Goal: Navigation & Orientation: Find specific page/section

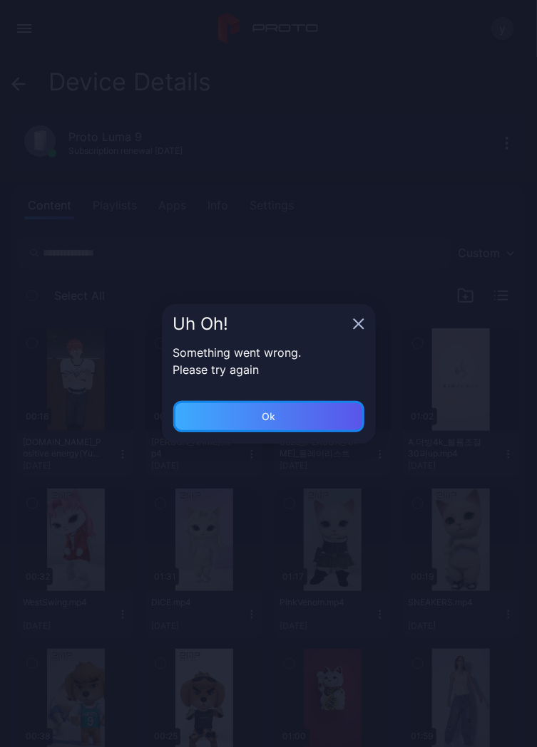
click at [309, 415] on div "Ok" at bounding box center [268, 416] width 191 height 31
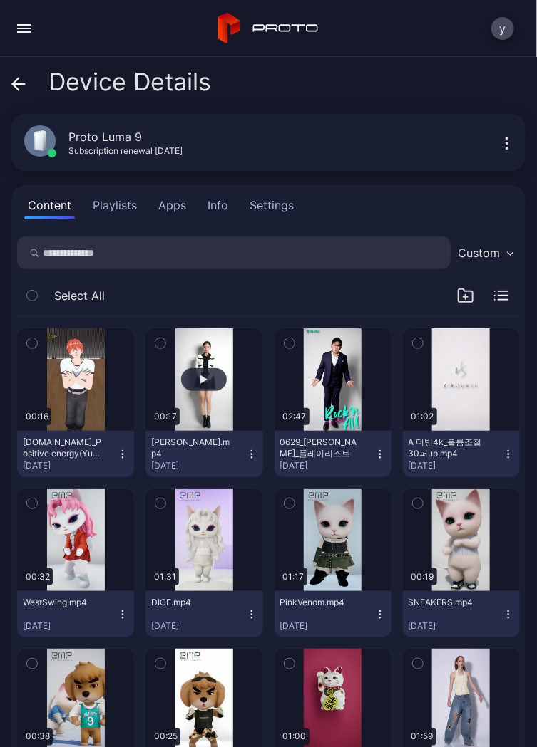
click at [190, 388] on div "button" at bounding box center [204, 379] width 46 height 23
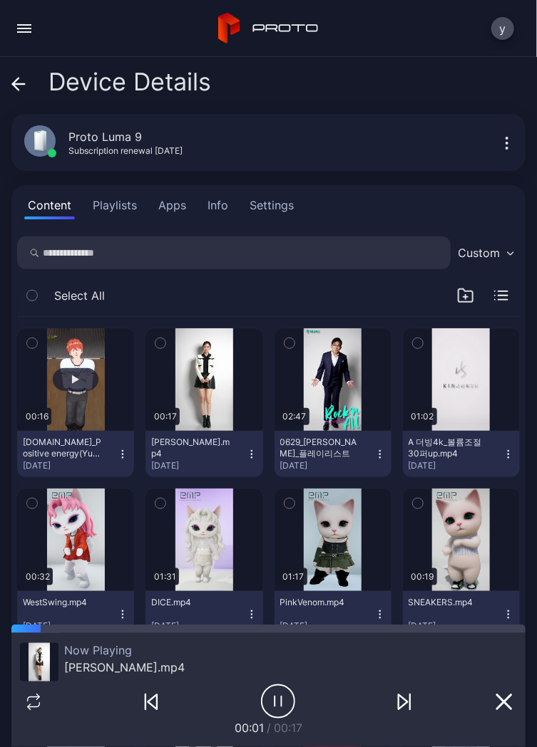
click at [84, 396] on button "button" at bounding box center [75, 379] width 117 height 103
click at [64, 382] on div "button" at bounding box center [76, 379] width 46 height 23
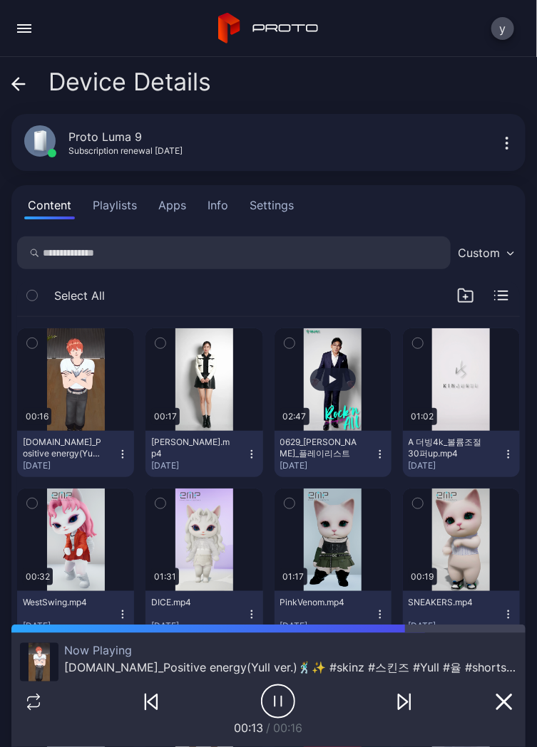
click at [310, 377] on div "button" at bounding box center [333, 379] width 46 height 23
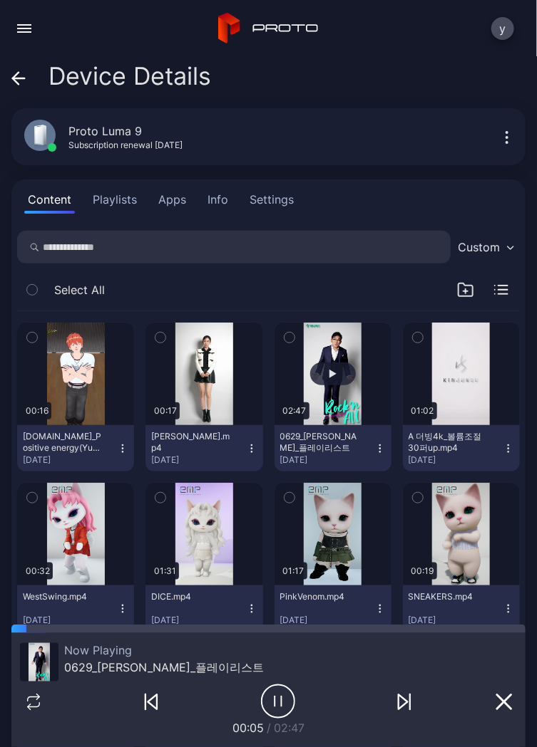
scroll to position [1, 0]
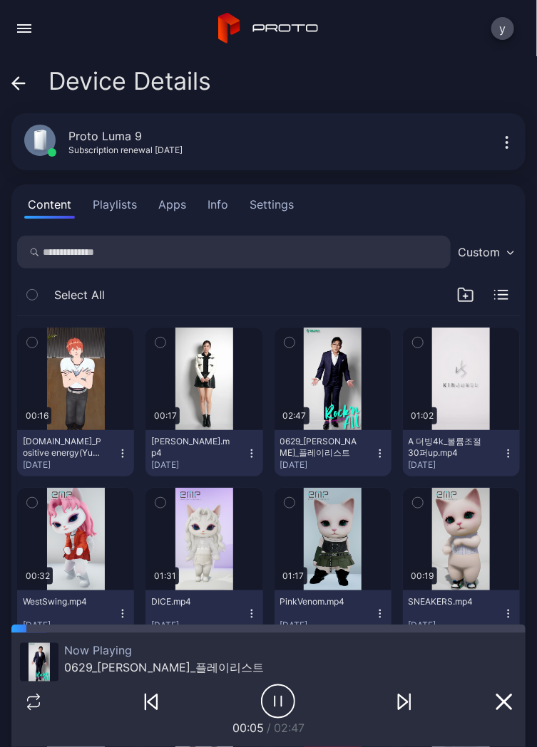
click at [109, 207] on button "Playlists" at bounding box center [114, 204] width 51 height 29
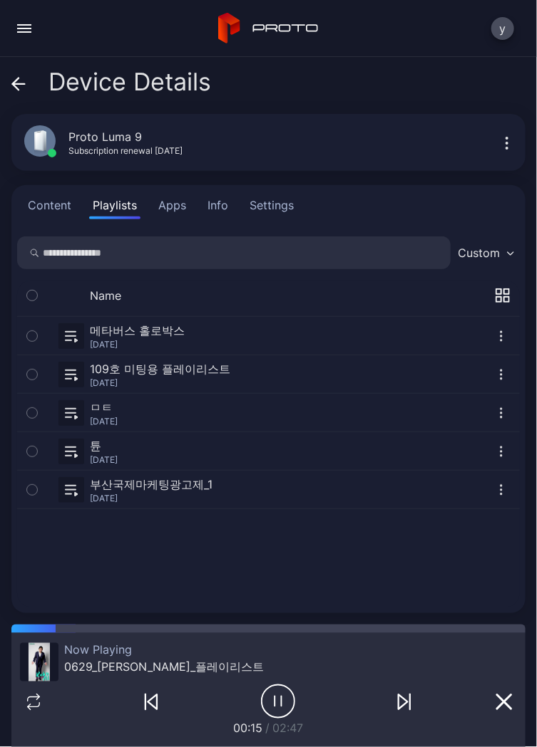
click at [269, 211] on div "Settings" at bounding box center [271, 205] width 44 height 17
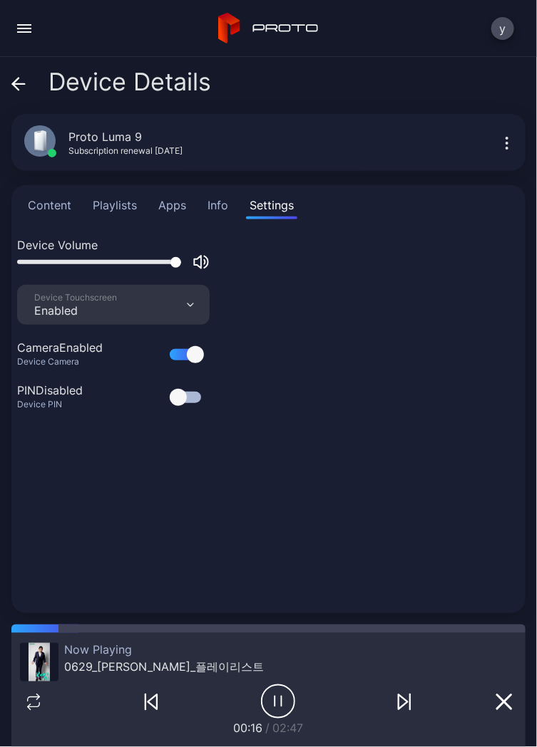
click at [164, 209] on button "Apps" at bounding box center [172, 205] width 35 height 29
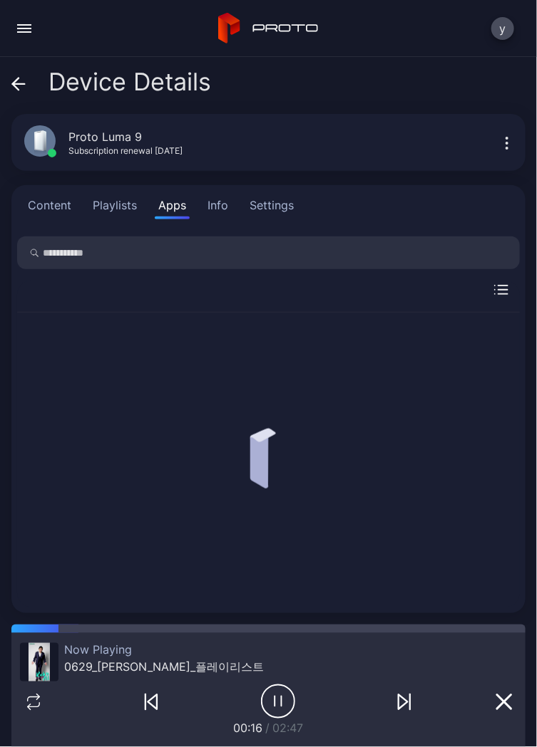
click at [103, 210] on button "Playlists" at bounding box center [114, 205] width 51 height 29
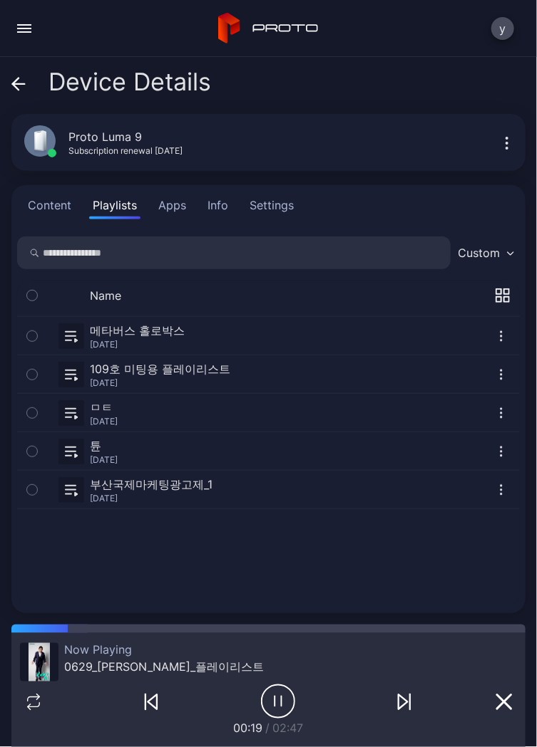
click at [207, 382] on button "button" at bounding box center [268, 375] width 502 height 38
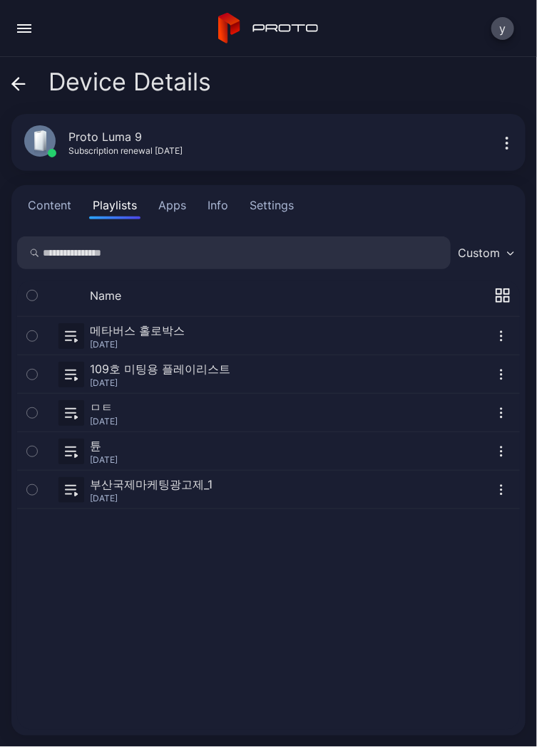
click at [40, 211] on button "Content" at bounding box center [49, 205] width 51 height 29
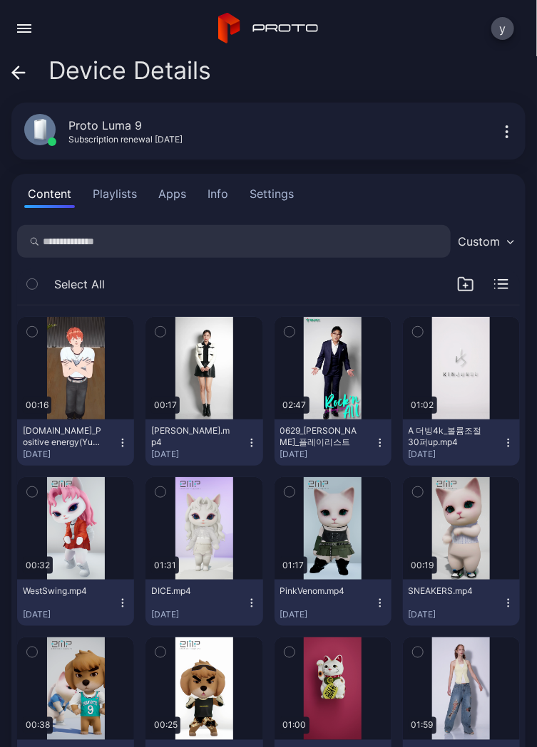
scroll to position [7, 0]
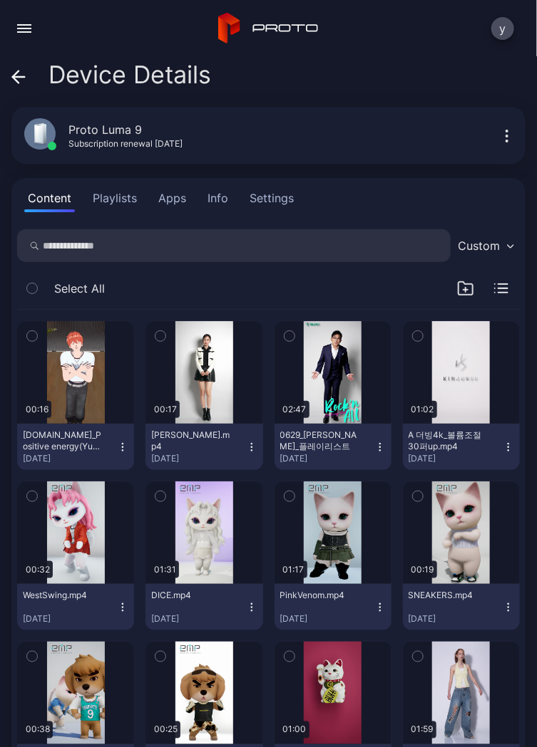
click at [121, 202] on button "Playlists" at bounding box center [114, 198] width 51 height 29
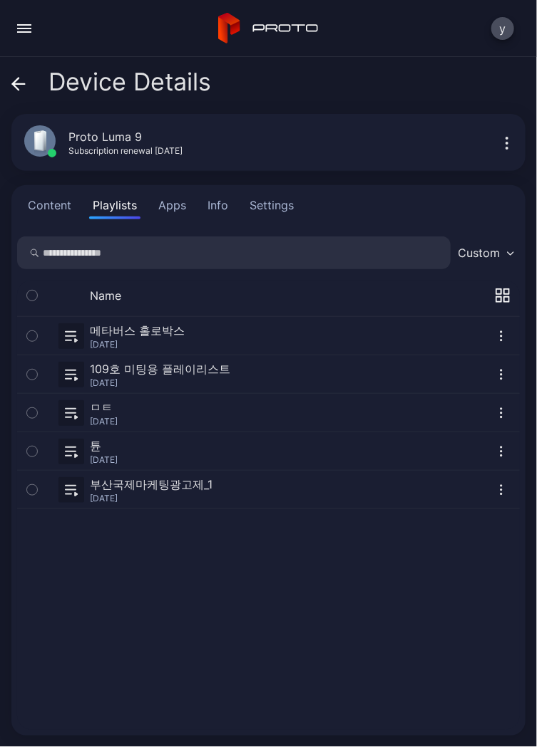
click at [102, 380] on button "button" at bounding box center [268, 375] width 502 height 38
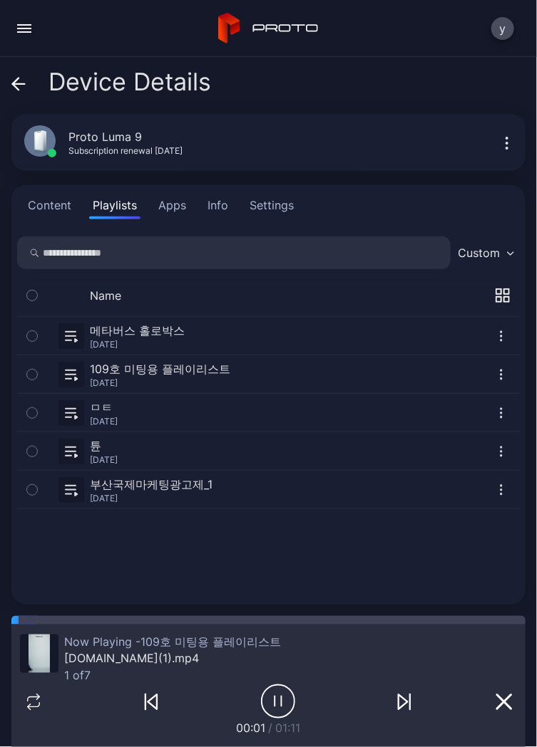
click at [113, 379] on button "button" at bounding box center [268, 375] width 502 height 38
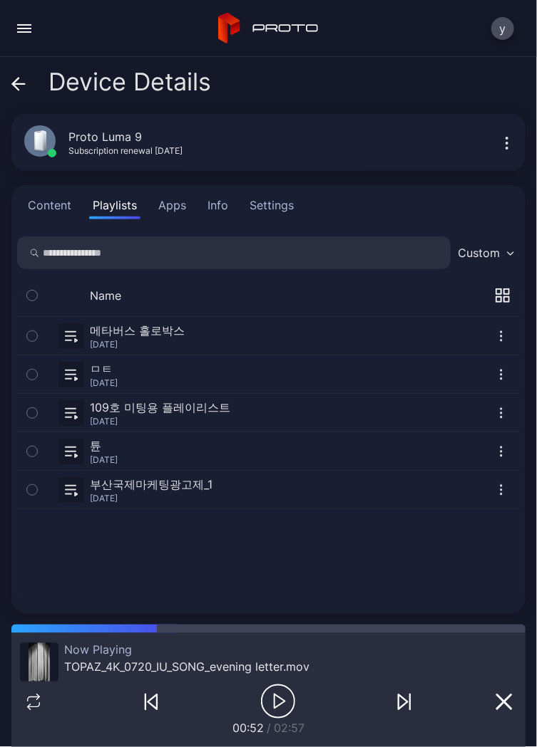
click at [43, 204] on button "Content" at bounding box center [49, 205] width 51 height 29
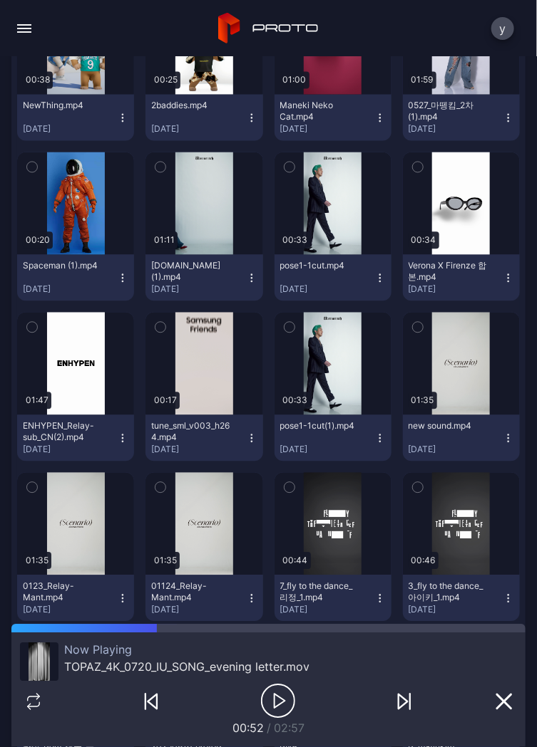
scroll to position [666, 0]
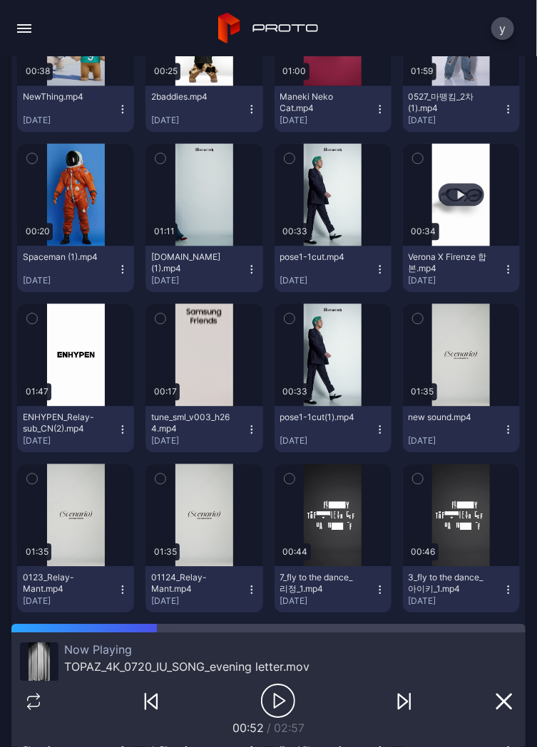
click at [452, 207] on button "button" at bounding box center [461, 195] width 117 height 103
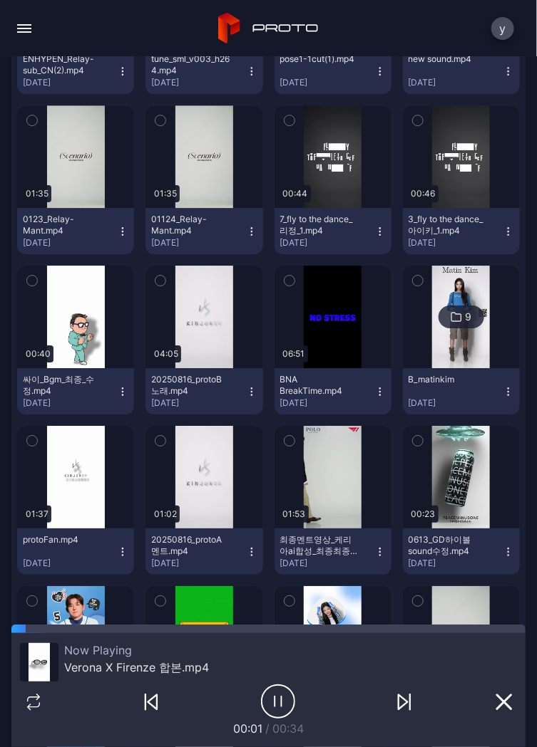
scroll to position [1069, 0]
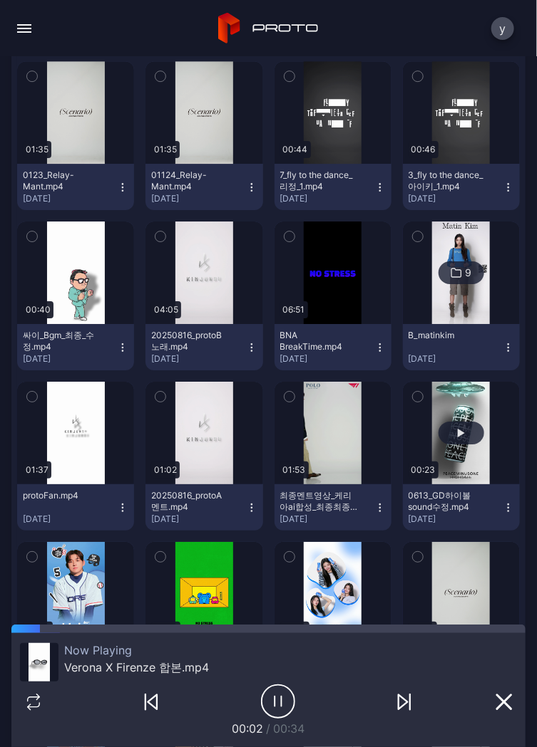
click at [452, 443] on div "button" at bounding box center [461, 433] width 46 height 23
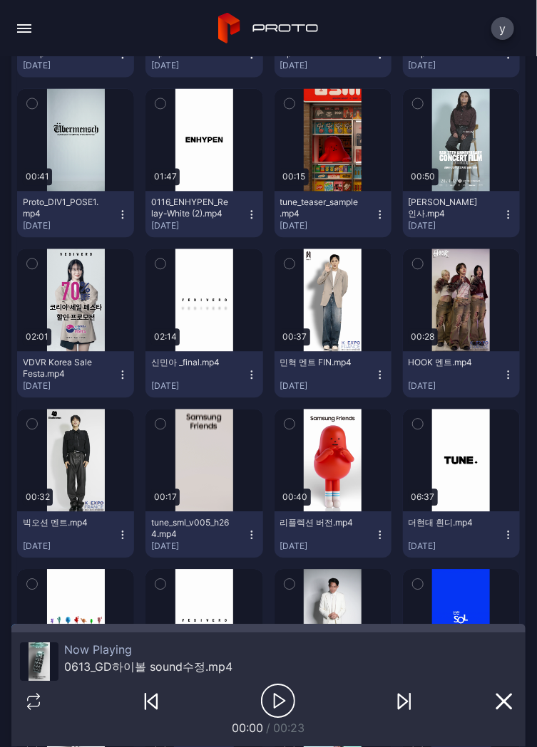
scroll to position [2009, 0]
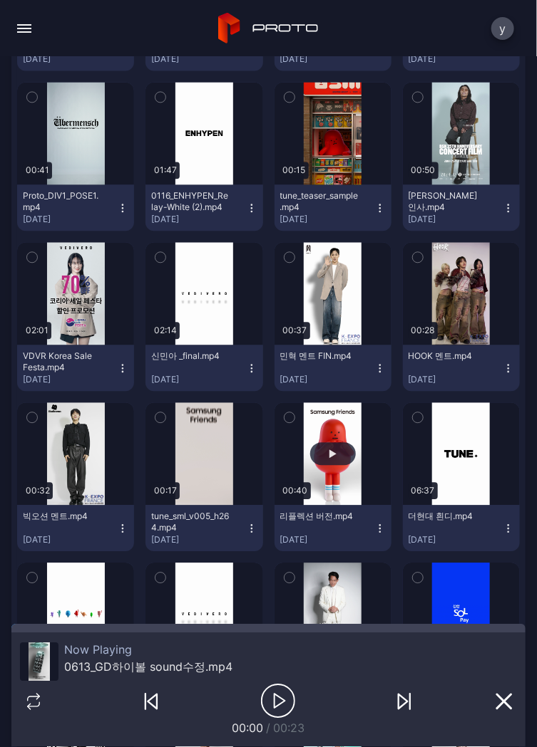
click at [333, 459] on div "button" at bounding box center [333, 454] width 46 height 23
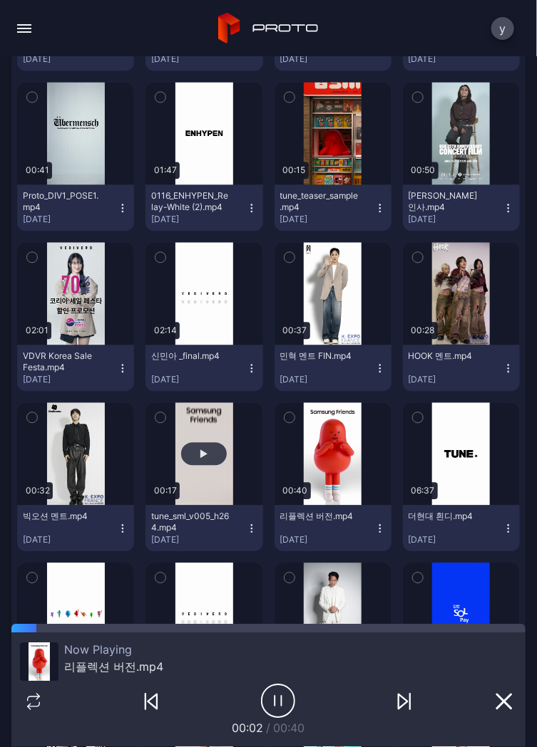
click at [207, 460] on div "button" at bounding box center [204, 454] width 46 height 23
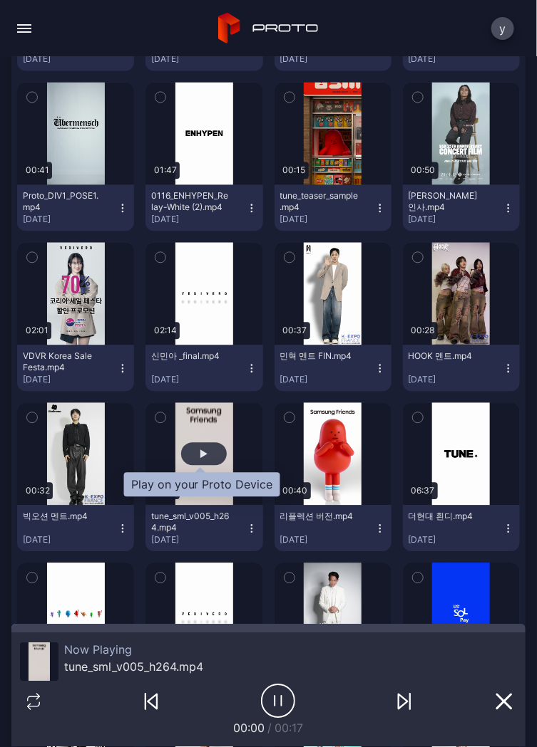
click at [212, 459] on div "button" at bounding box center [204, 454] width 46 height 23
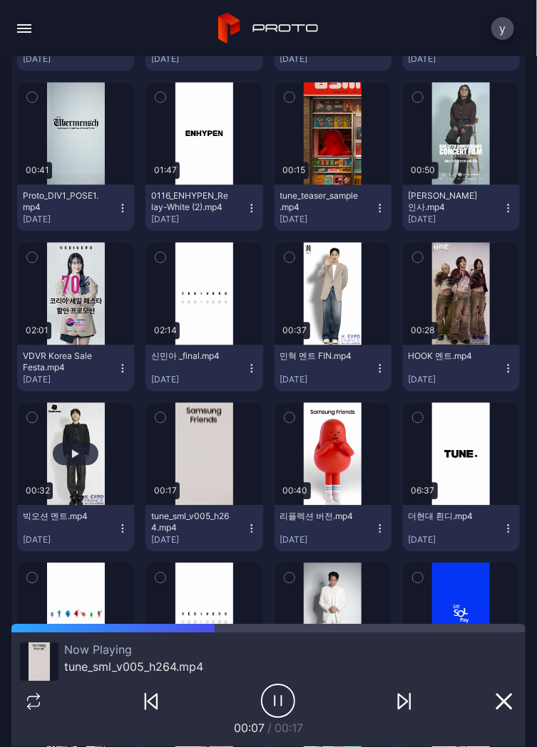
click at [82, 450] on div "button" at bounding box center [76, 454] width 46 height 23
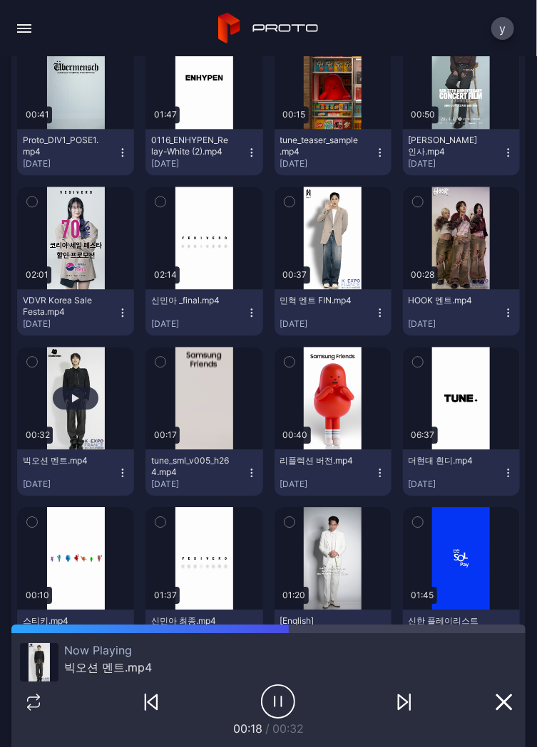
scroll to position [2116, 0]
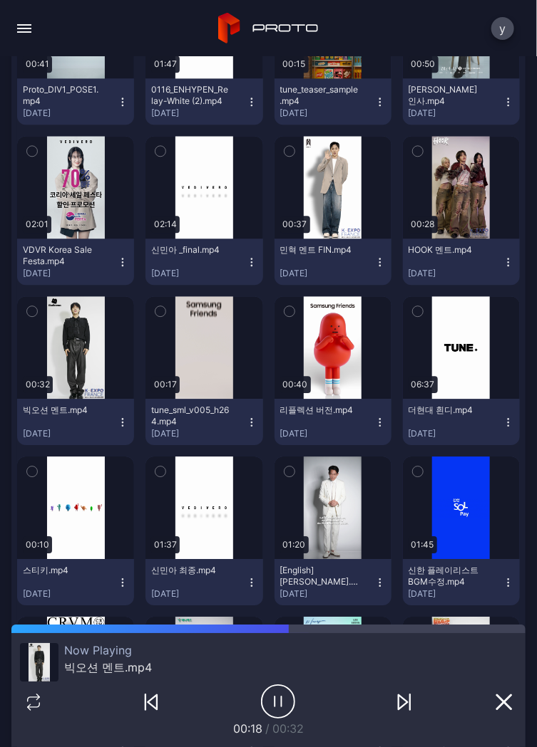
click at [279, 703] on icon "button" at bounding box center [278, 702] width 34 height 36
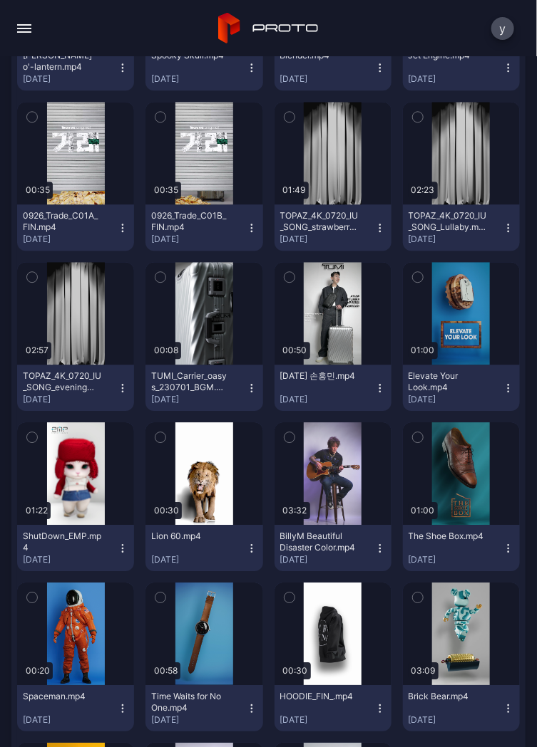
scroll to position [3434, 0]
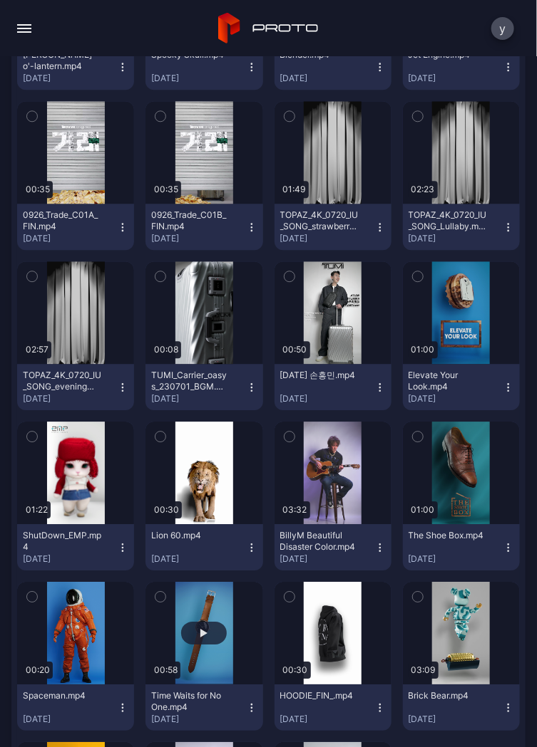
click at [203, 623] on div "button" at bounding box center [204, 633] width 46 height 23
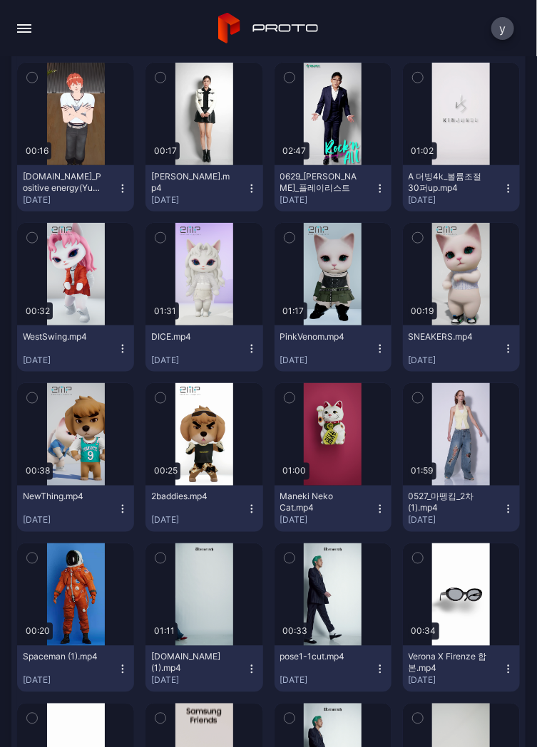
scroll to position [266, 0]
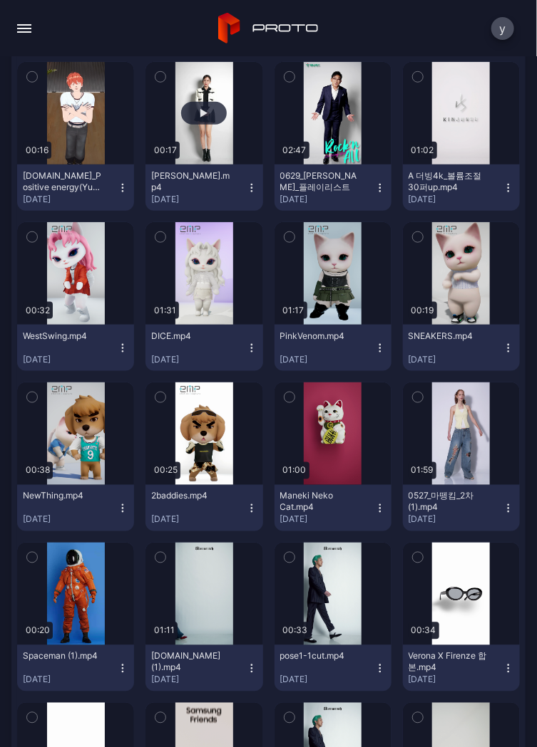
click at [203, 111] on div "button" at bounding box center [203, 113] width 7 height 9
